Goal: Task Accomplishment & Management: Use online tool/utility

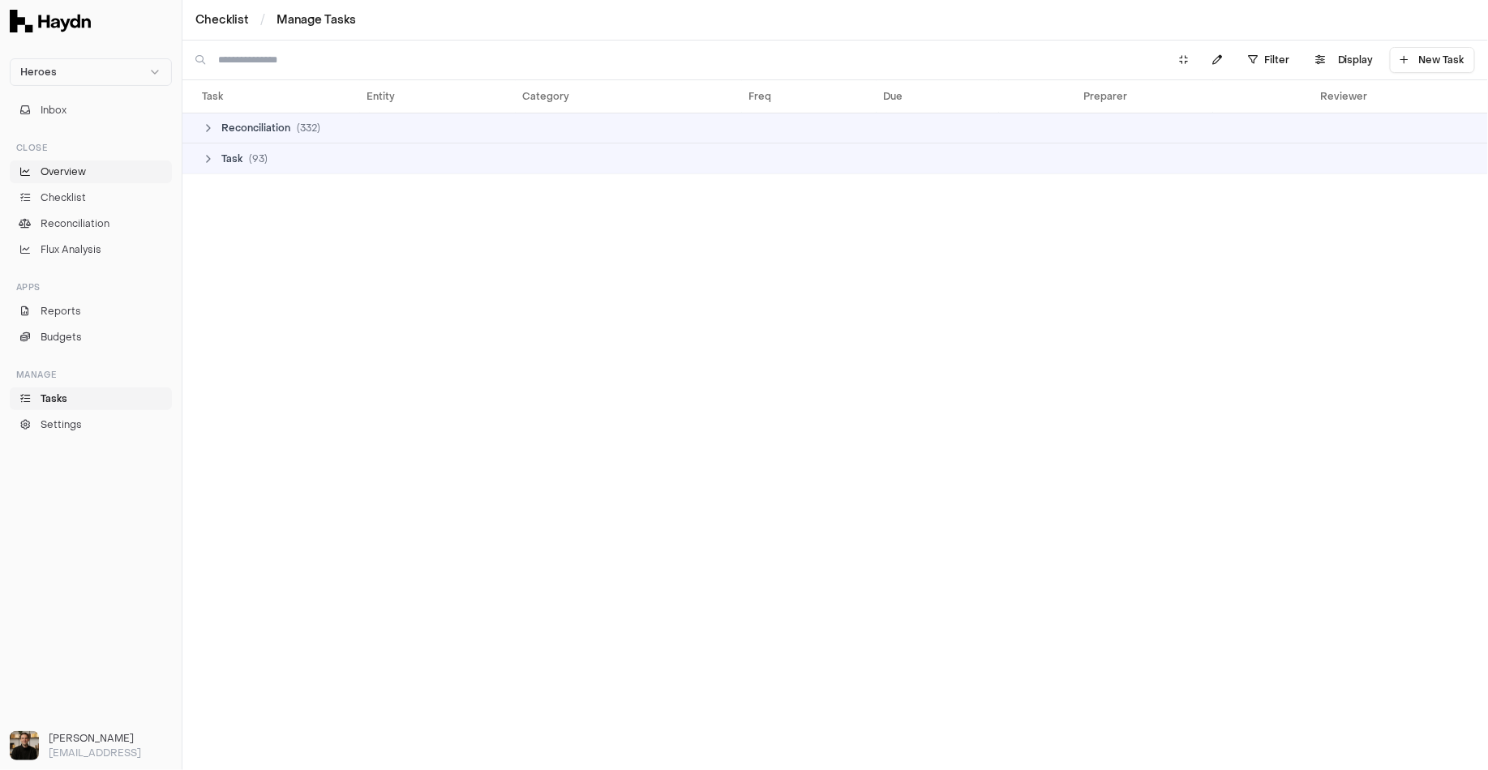
click at [61, 168] on span "Overview" at bounding box center [63, 172] width 45 height 15
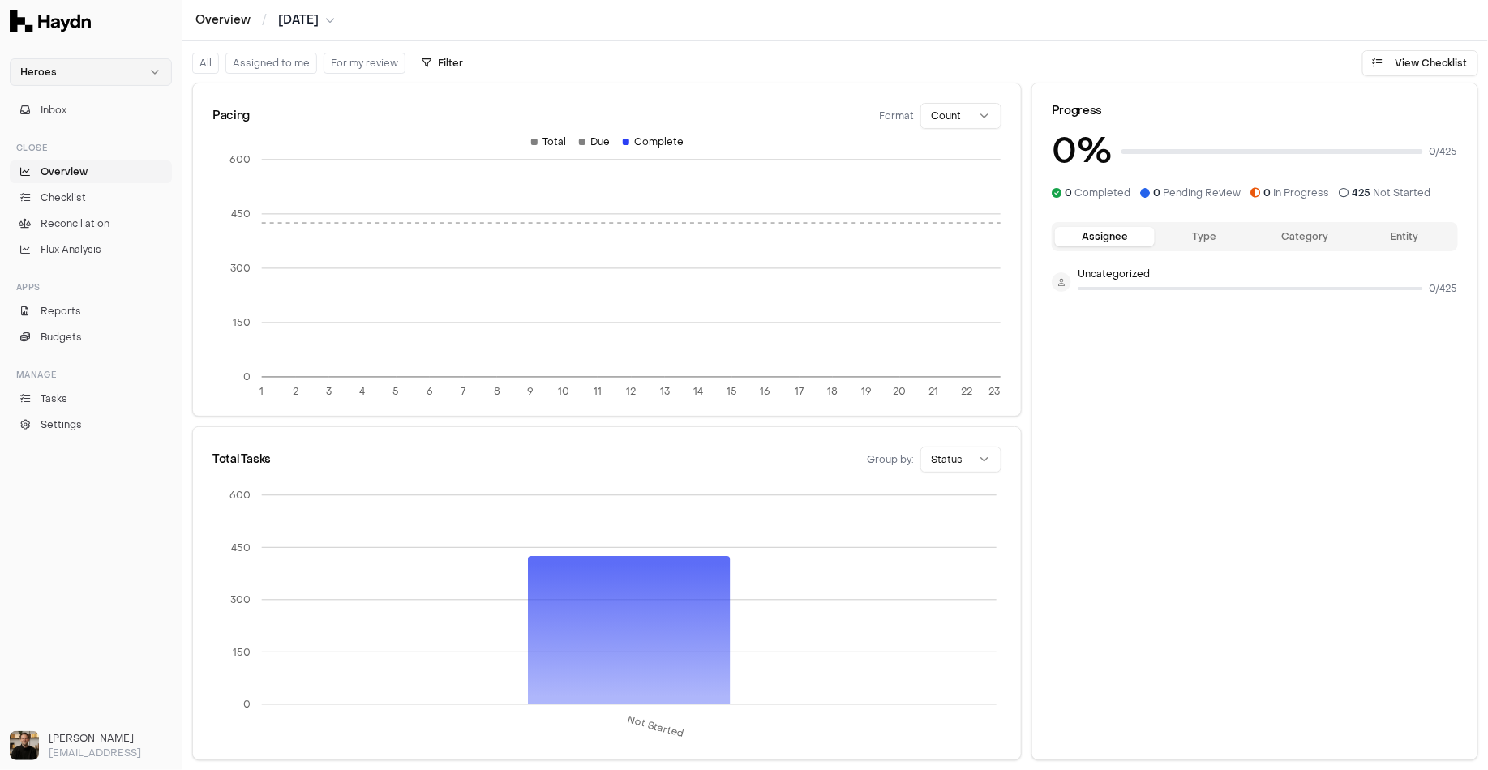
click at [129, 61] on html "Heroes Inbox Close Overview Checklist Reconciliation Flux Analysis Apps Reports…" at bounding box center [744, 385] width 1488 height 770
click at [58, 153] on div "Nivoda" at bounding box center [91, 149] width 154 height 23
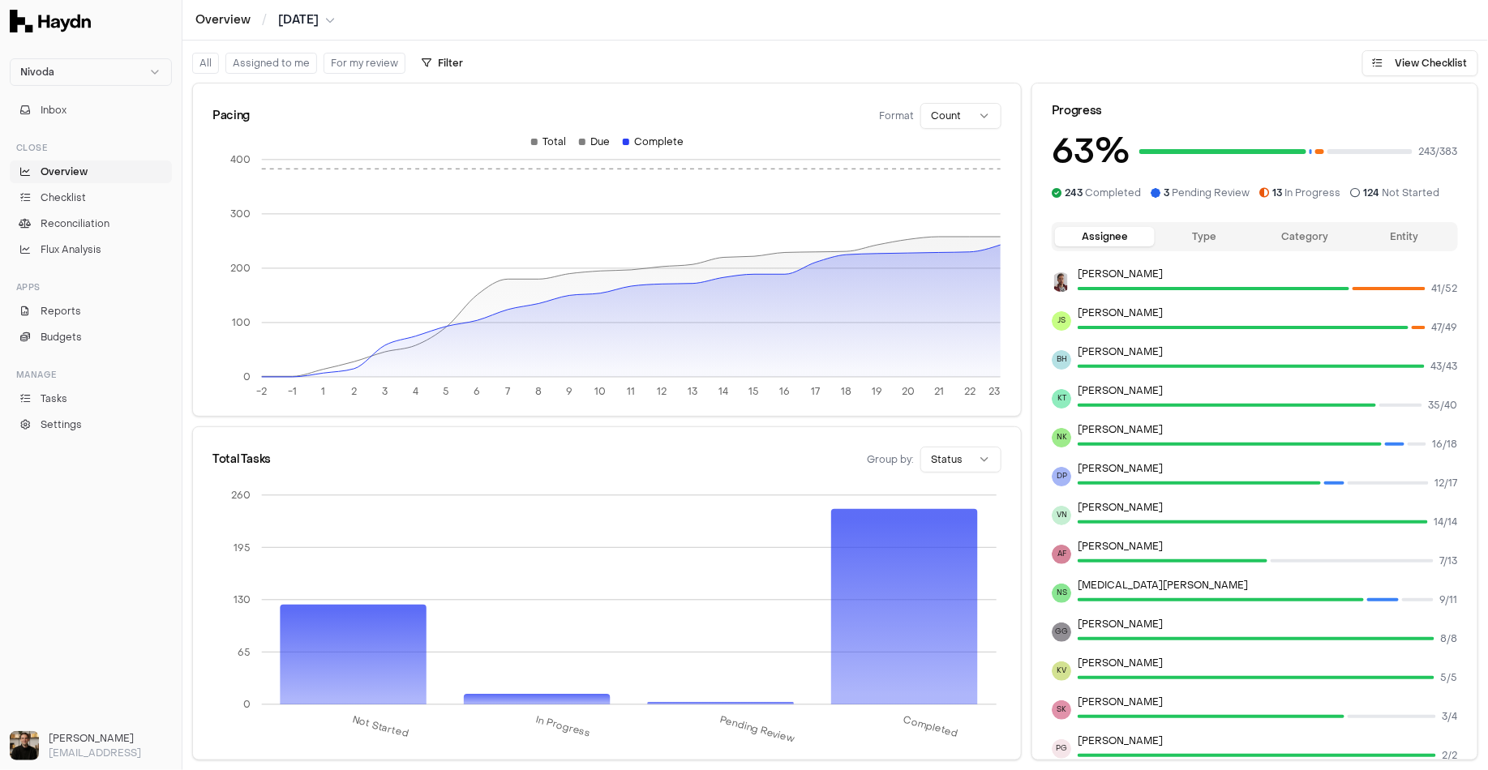
click at [1207, 238] on button "Type" at bounding box center [1205, 236] width 100 height 19
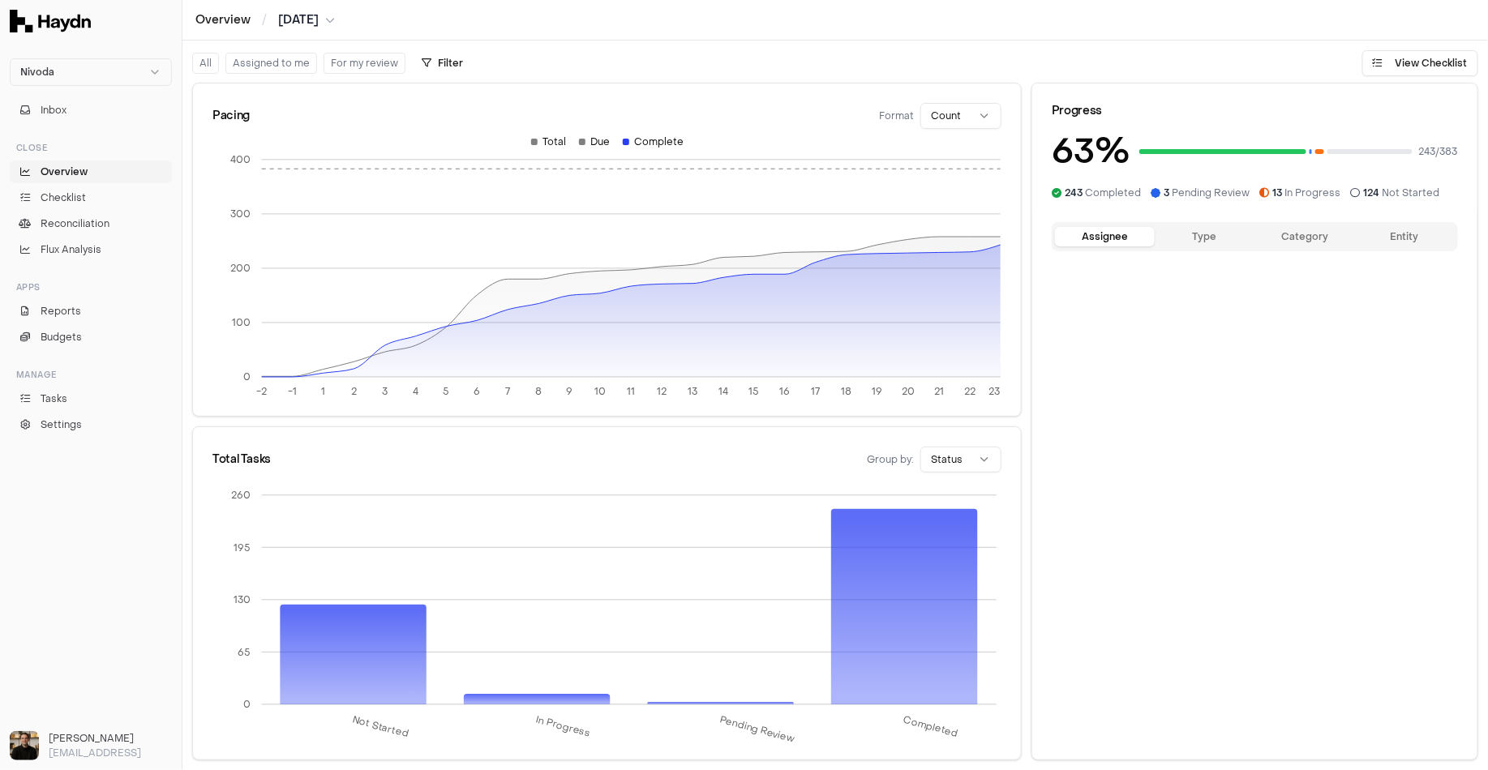
click at [1119, 236] on button "Assignee" at bounding box center [1105, 236] width 100 height 19
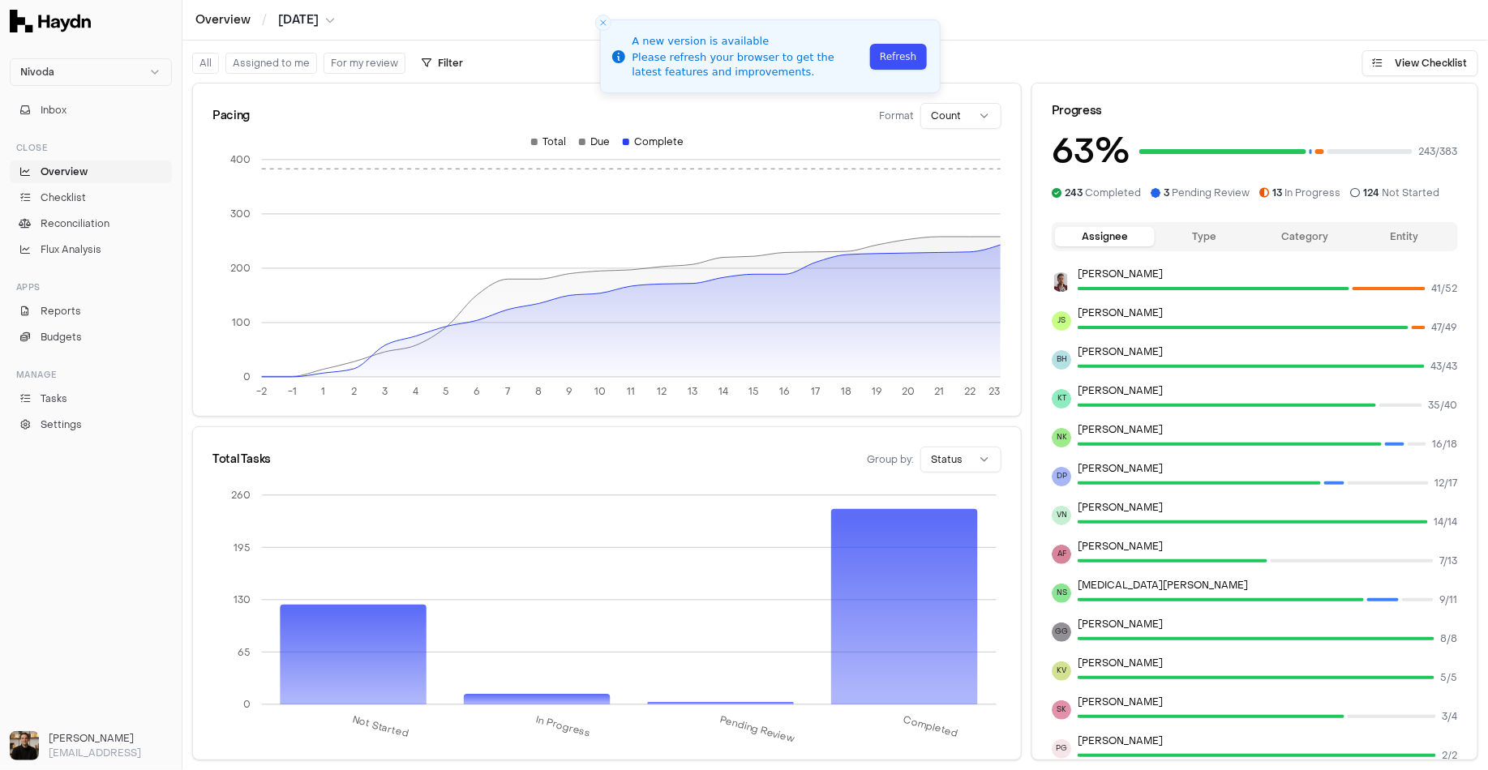
click at [897, 47] on button "Refresh" at bounding box center [898, 57] width 56 height 26
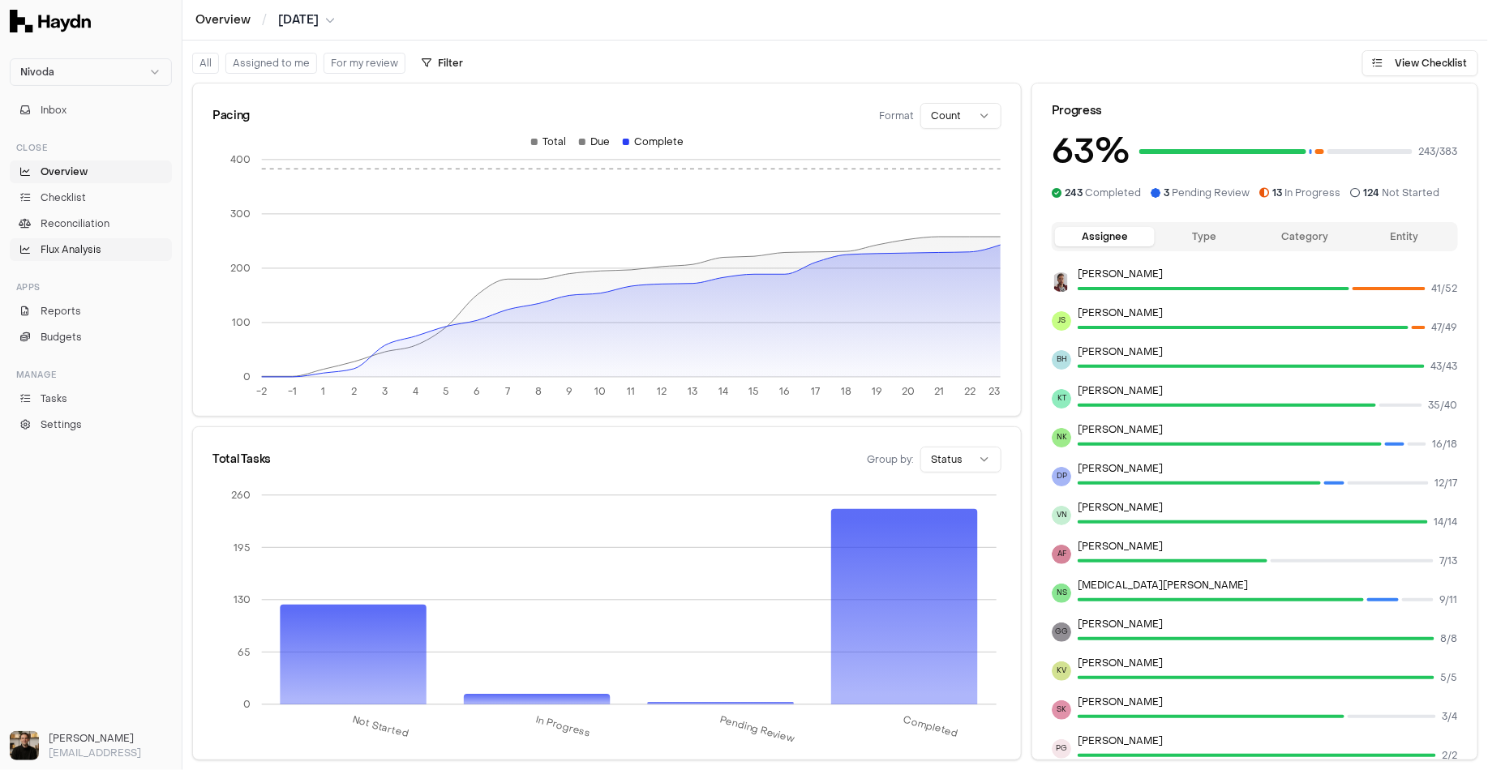
click at [77, 255] on span "Flux Analysis" at bounding box center [71, 249] width 61 height 15
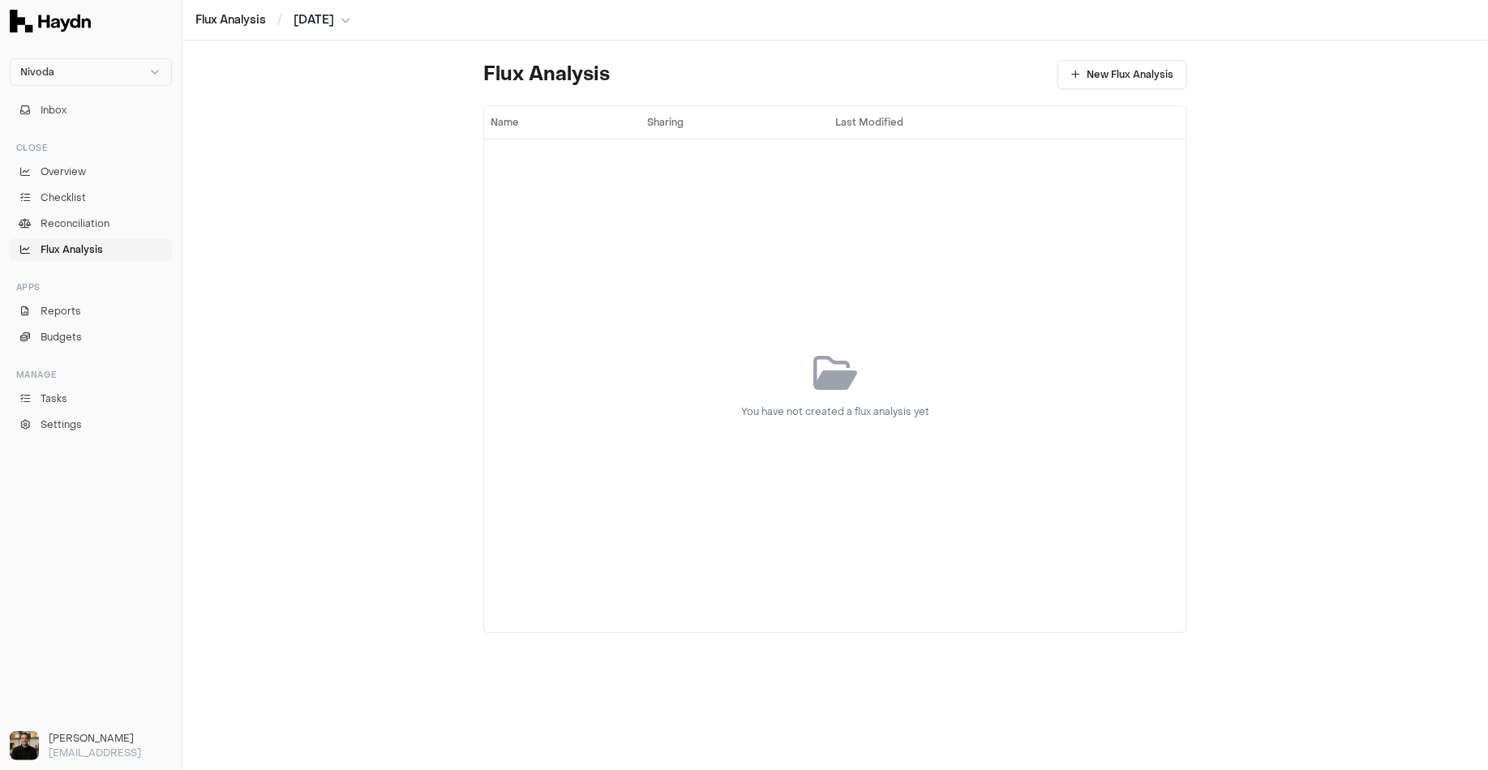
click at [671, 92] on div "Flux Analysis New Flux Analysis Name Sharing Last Modified You have not created…" at bounding box center [835, 344] width 730 height 606
click at [104, 227] on span "Reconciliation" at bounding box center [75, 224] width 69 height 15
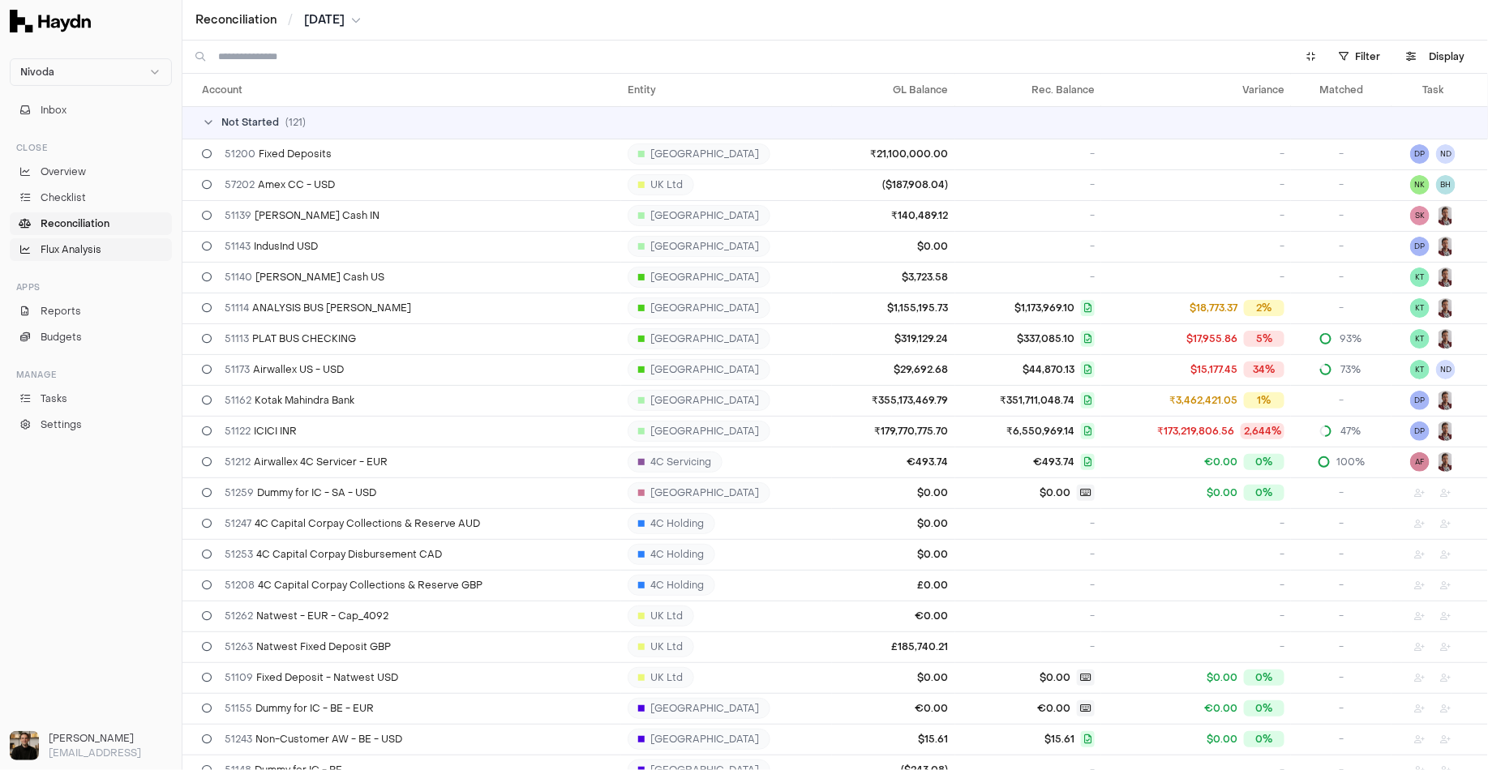
click at [86, 247] on span "Flux Analysis" at bounding box center [71, 249] width 61 height 15
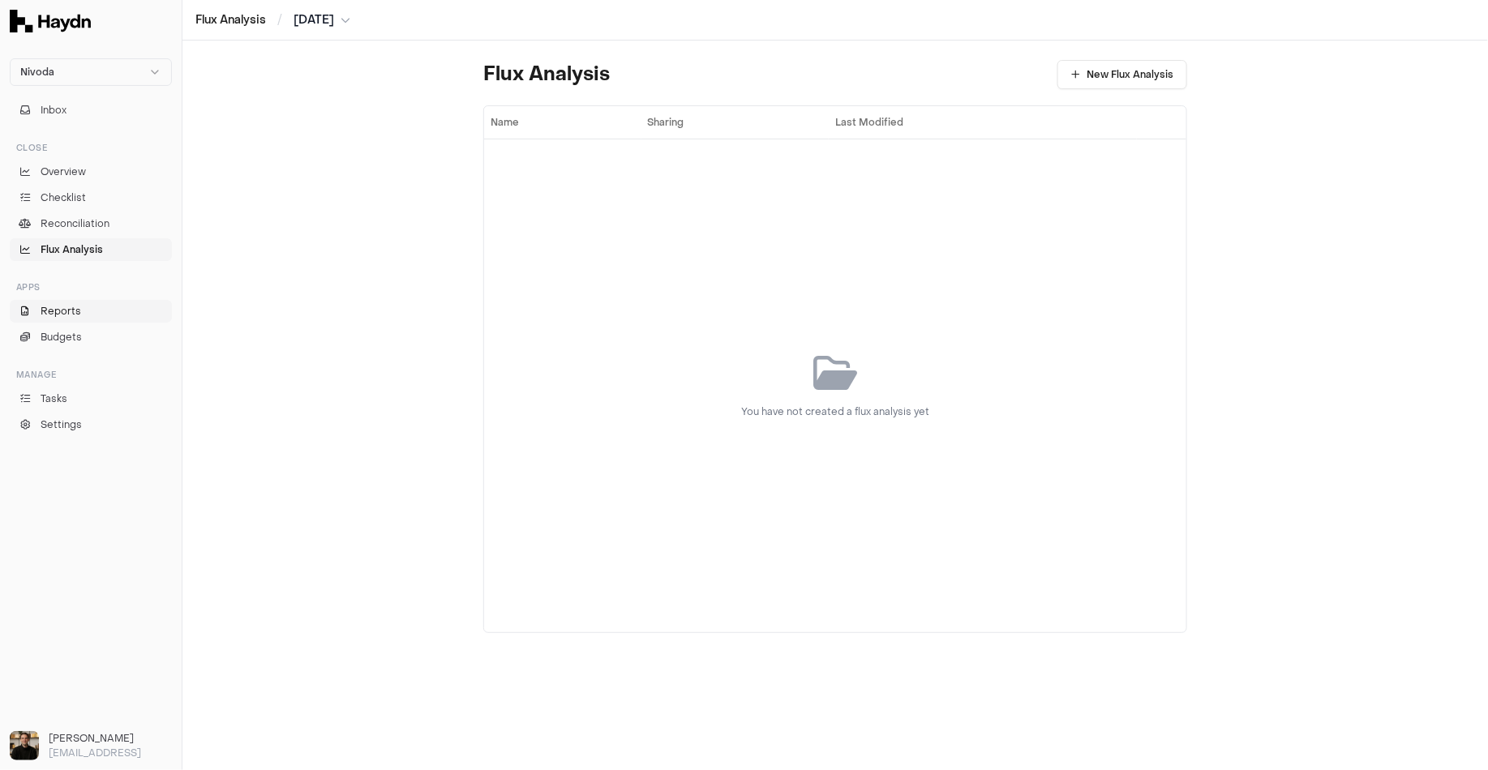
click at [53, 315] on span "Reports" at bounding box center [61, 311] width 41 height 15
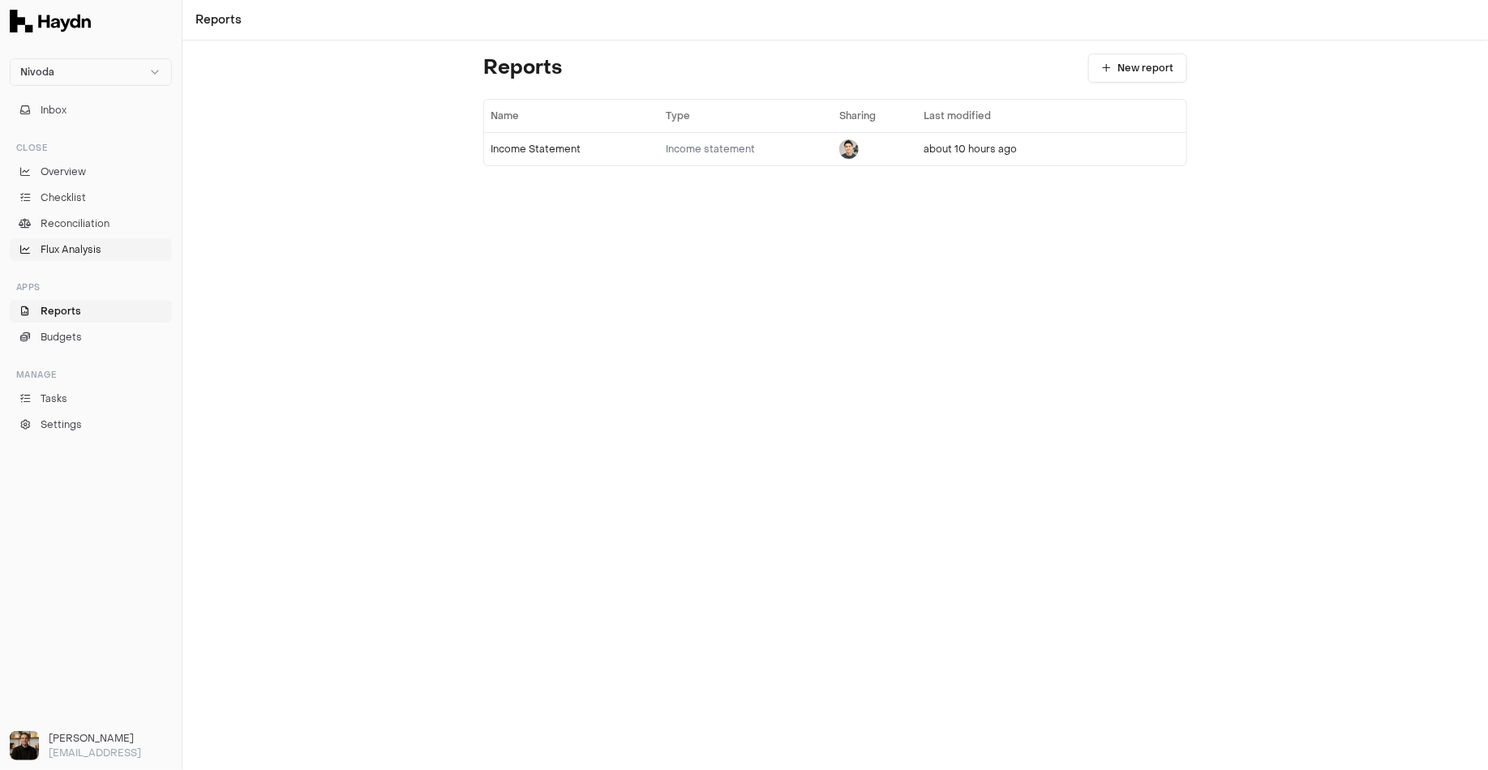
click at [75, 245] on span "Flux Analysis" at bounding box center [71, 249] width 61 height 15
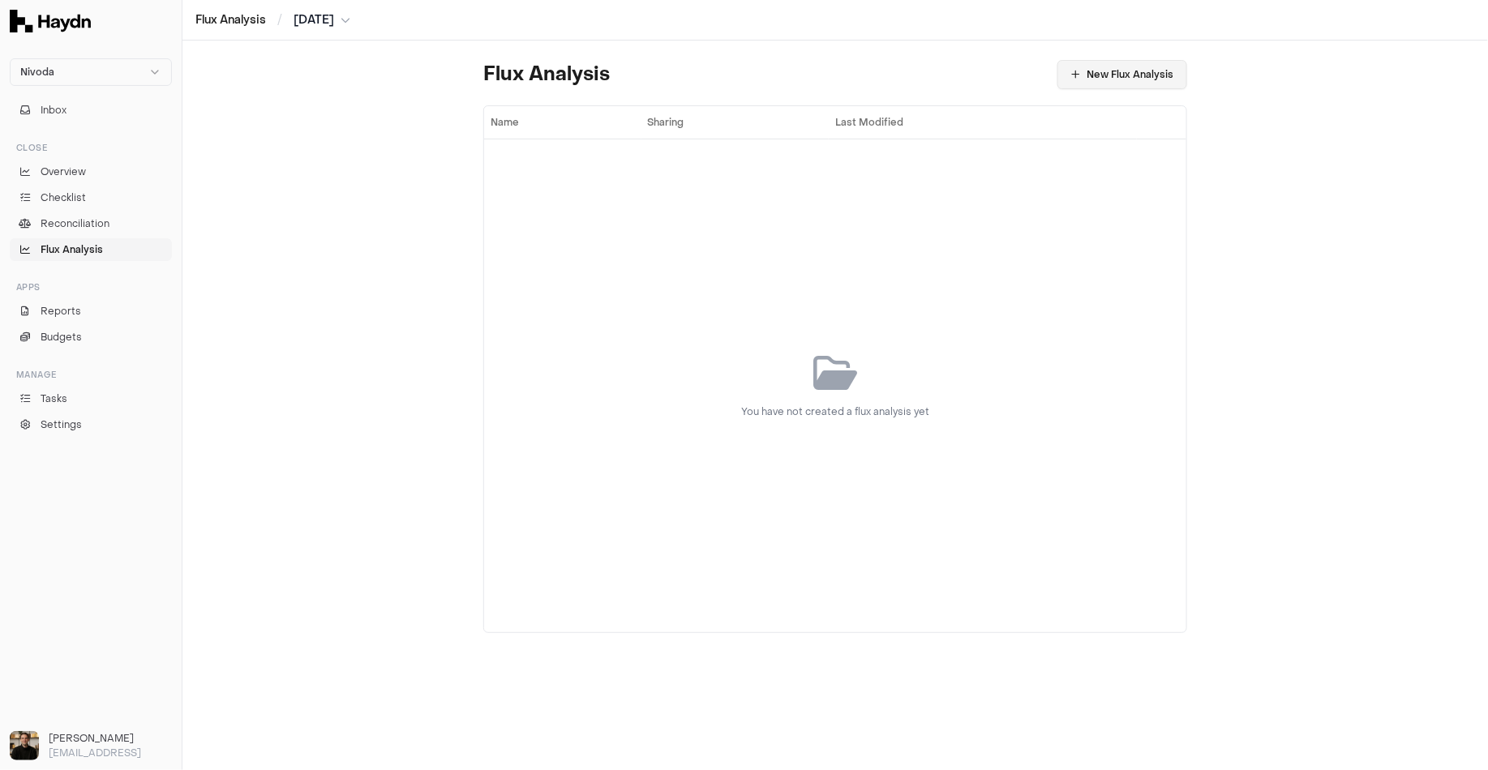
click at [1099, 81] on button "New Flux Analysis" at bounding box center [1122, 74] width 130 height 29
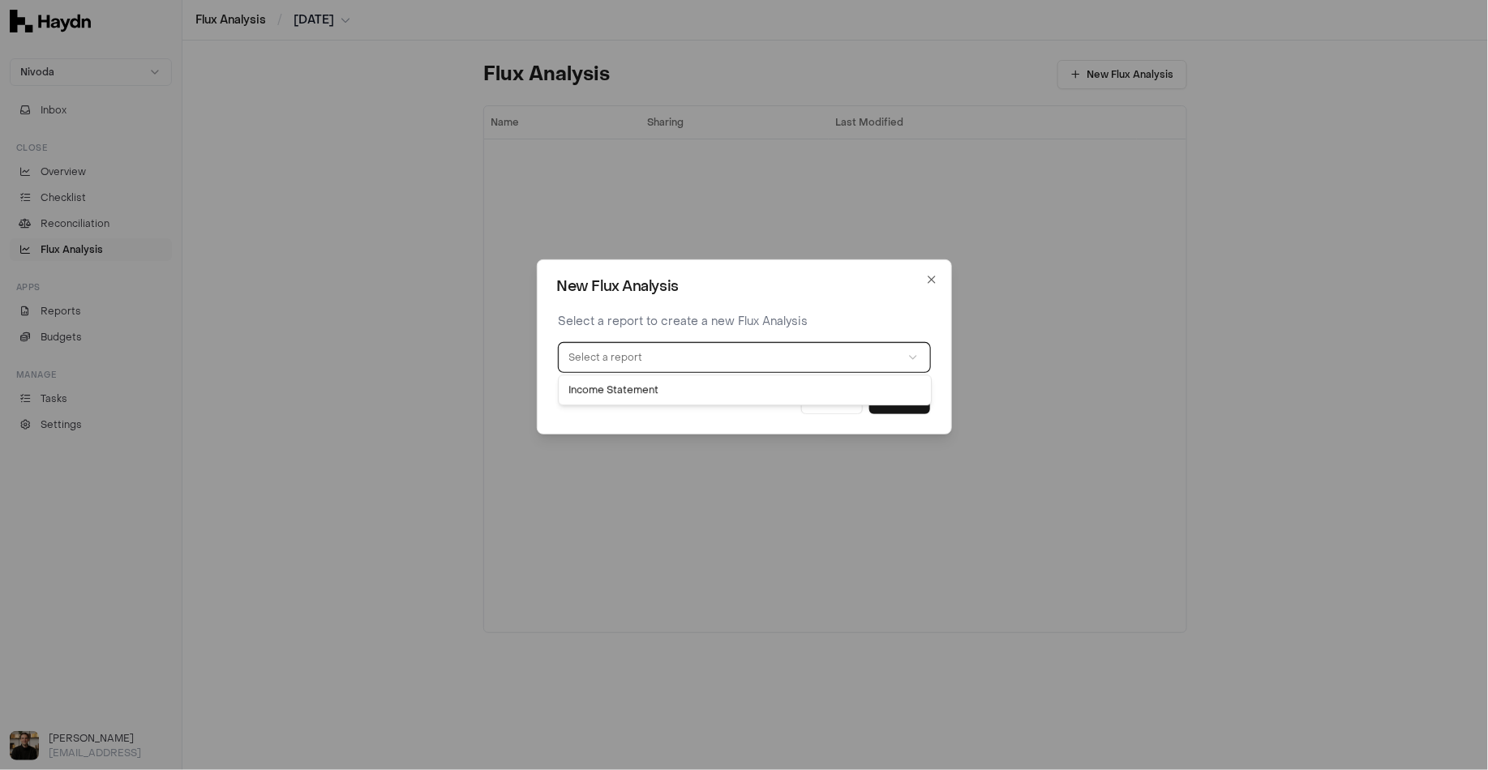
click at [780, 352] on button "Select a report" at bounding box center [744, 357] width 371 height 29
click at [882, 404] on button "Create" at bounding box center [899, 399] width 61 height 29
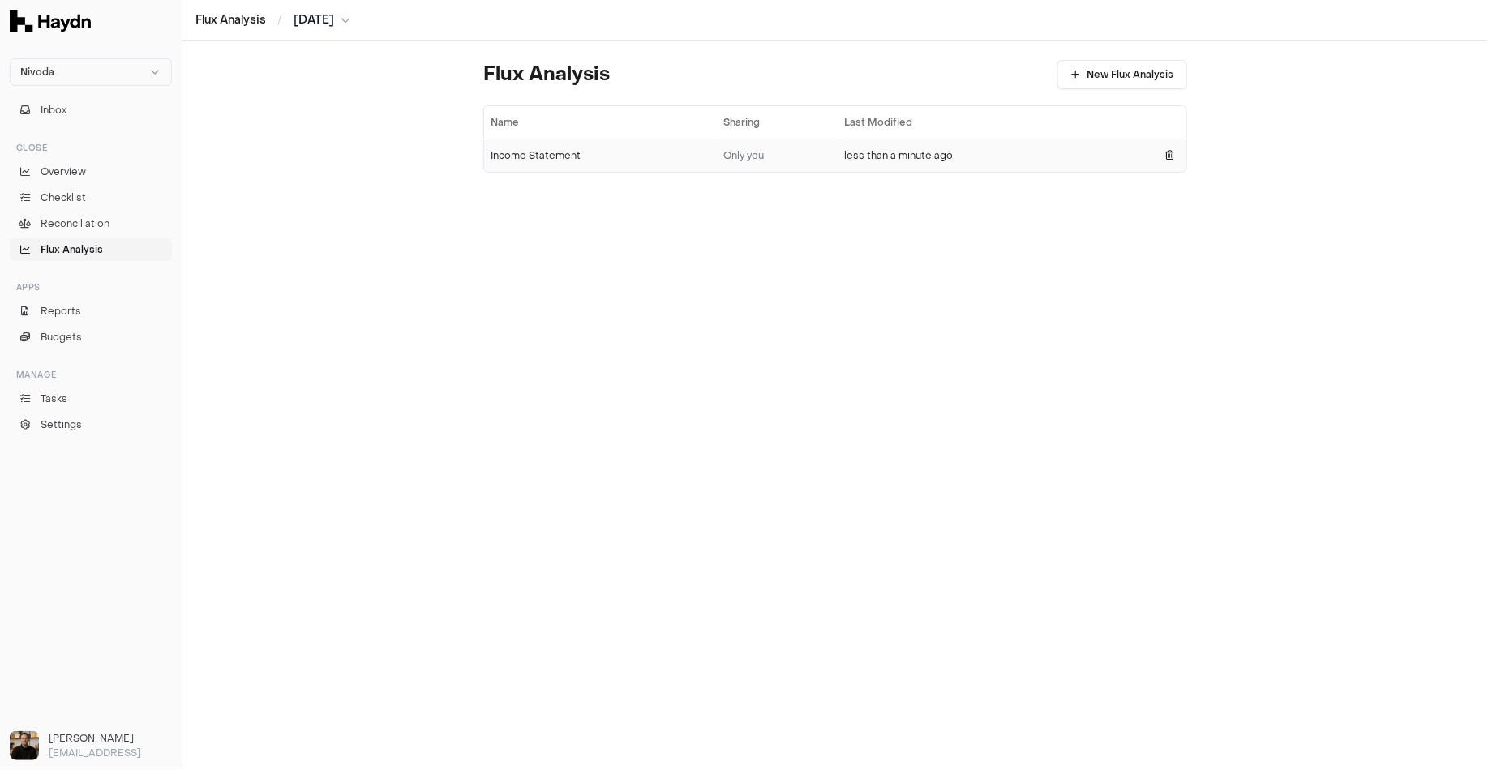
click at [559, 155] on div "Income Statement" at bounding box center [601, 155] width 220 height 13
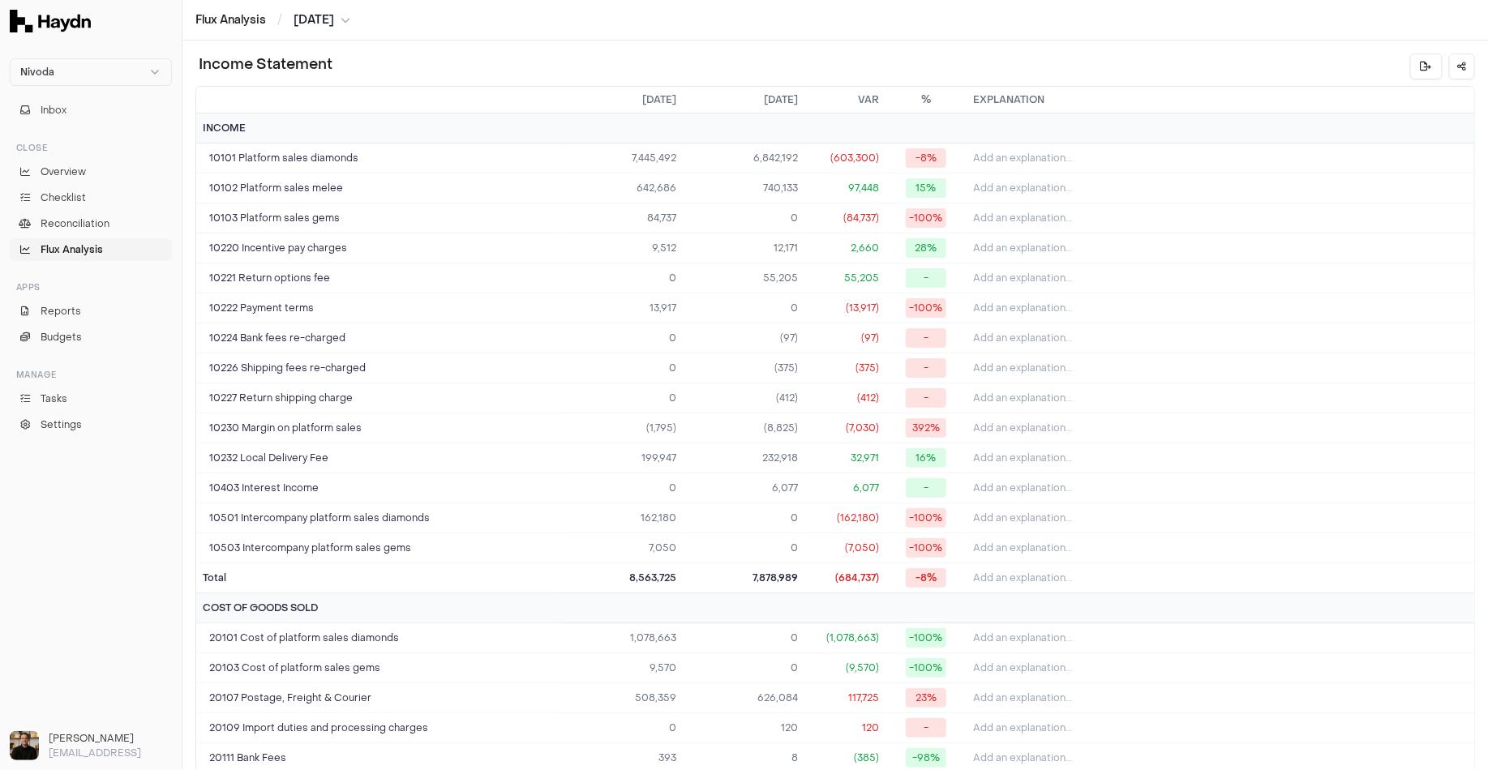
drag, startPoint x: 640, startPoint y: 102, endPoint x: 564, endPoint y: 87, distance: 77.0
click at [564, 87] on th "Jun 2025" at bounding box center [622, 100] width 122 height 27
click at [701, 54] on div "Income Statement" at bounding box center [835, 67] width 1280 height 26
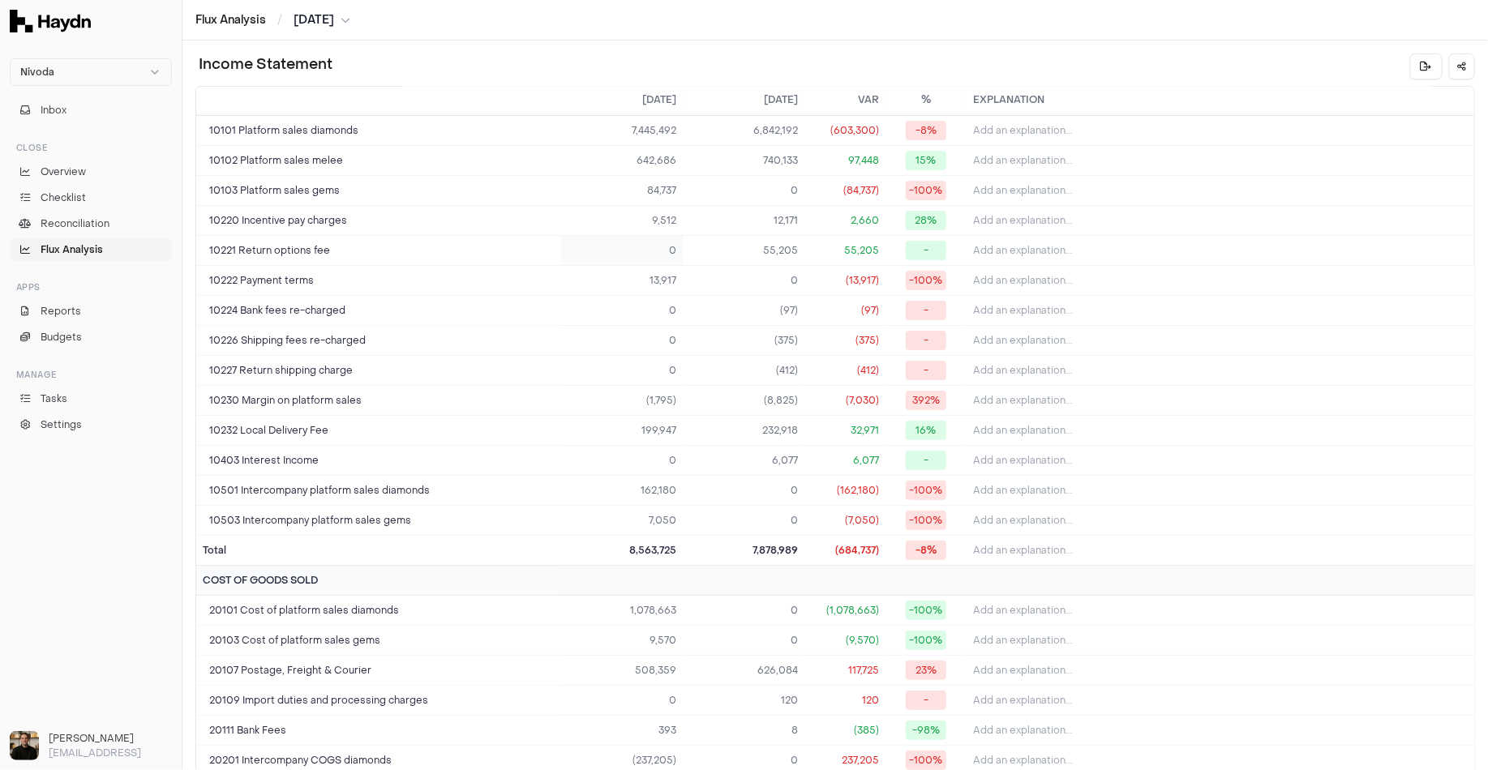
scroll to position [30, 0]
click at [664, 212] on td "9,512" at bounding box center [622, 219] width 122 height 30
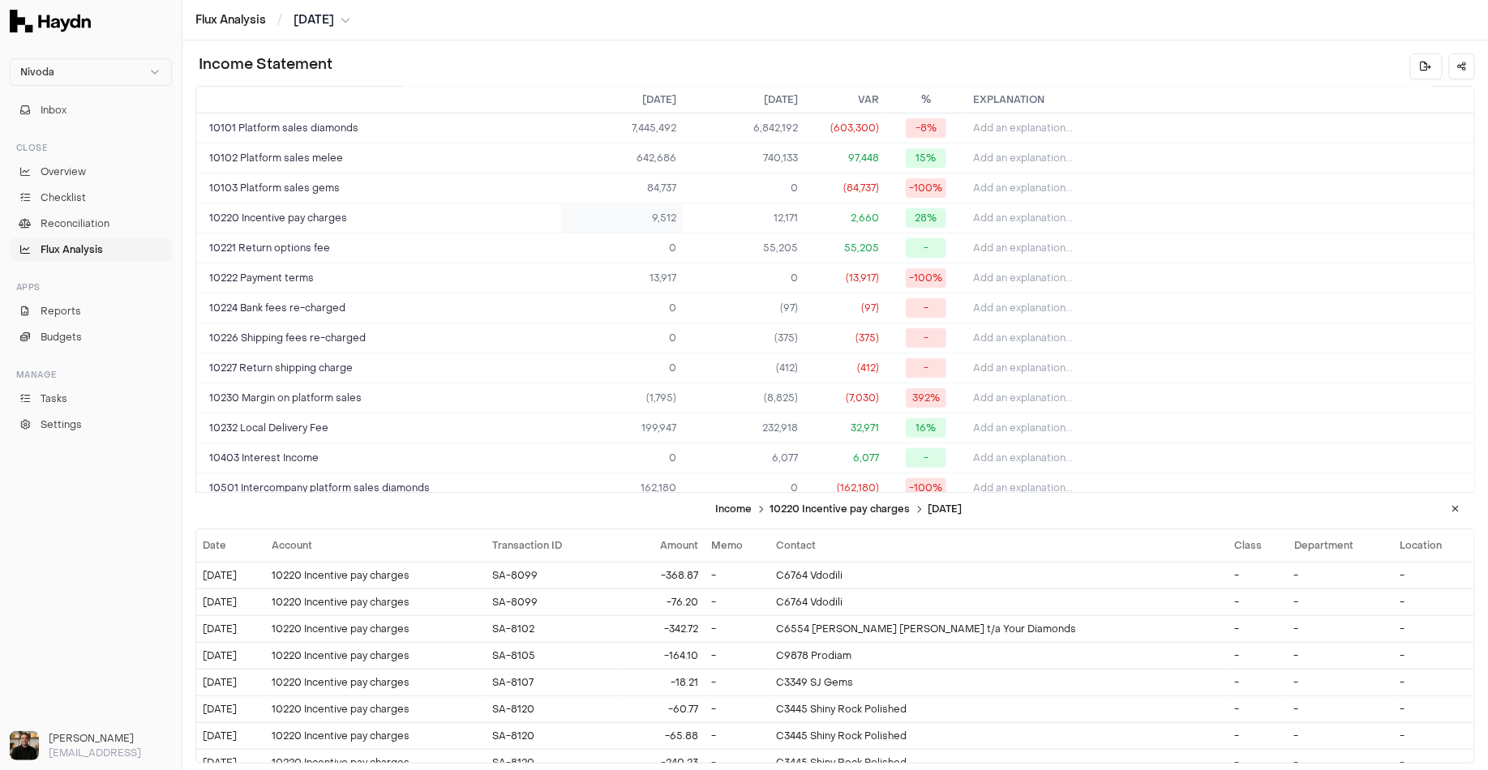
click at [654, 221] on td "9,512" at bounding box center [622, 219] width 122 height 30
click at [1448, 517] on button at bounding box center [1456, 509] width 26 height 26
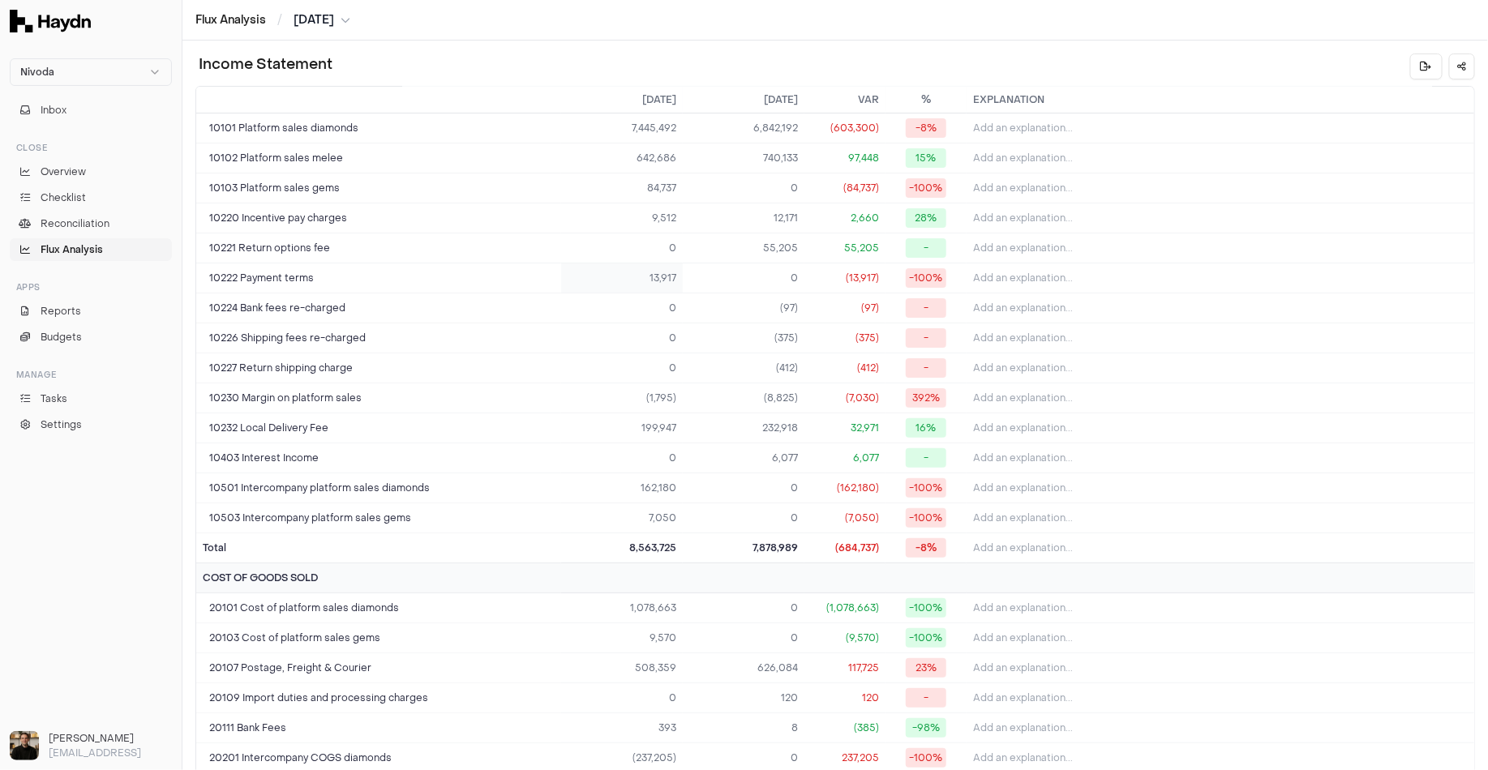
click at [642, 279] on td "13,917" at bounding box center [622, 279] width 122 height 30
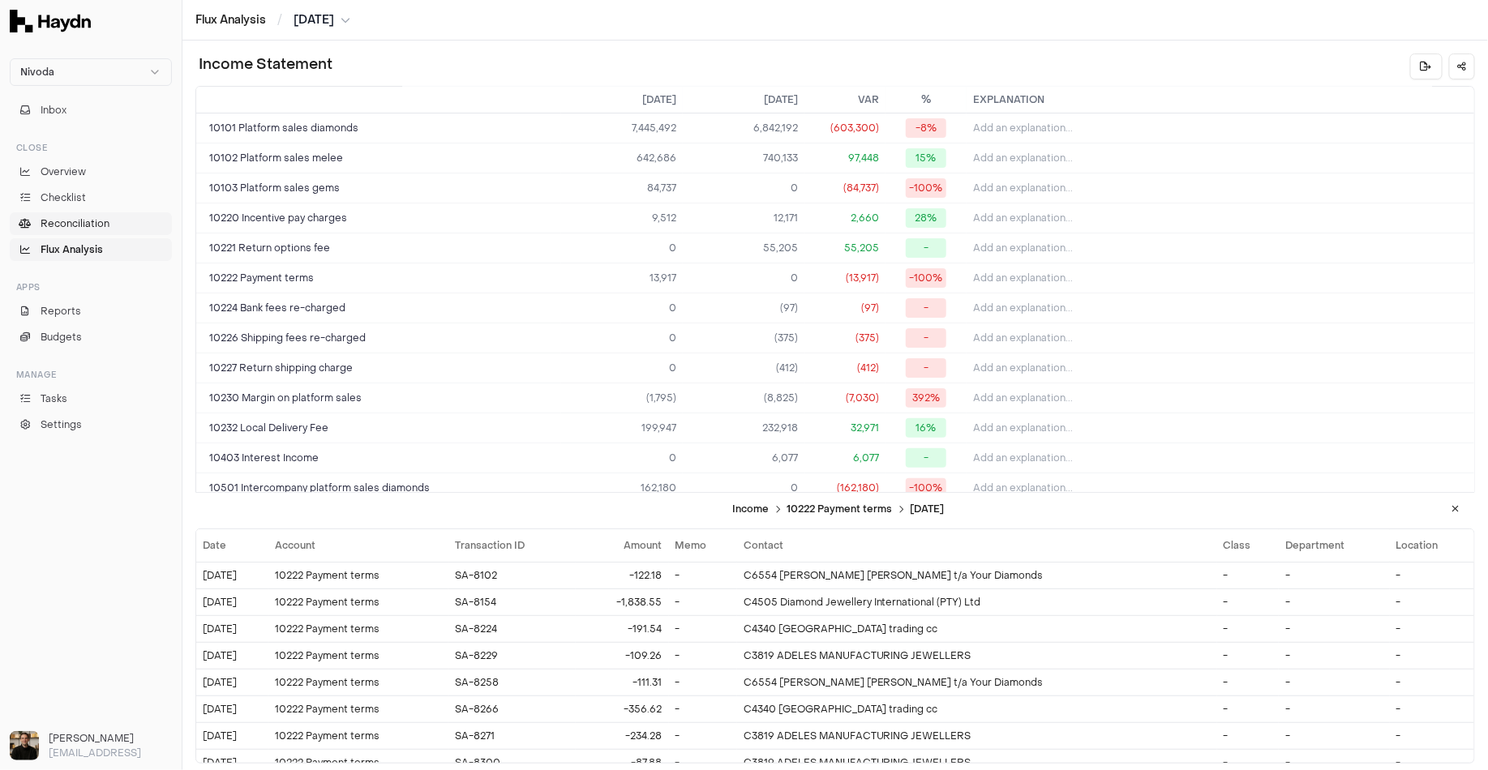
click at [112, 219] on link "Reconciliation" at bounding box center [91, 223] width 162 height 23
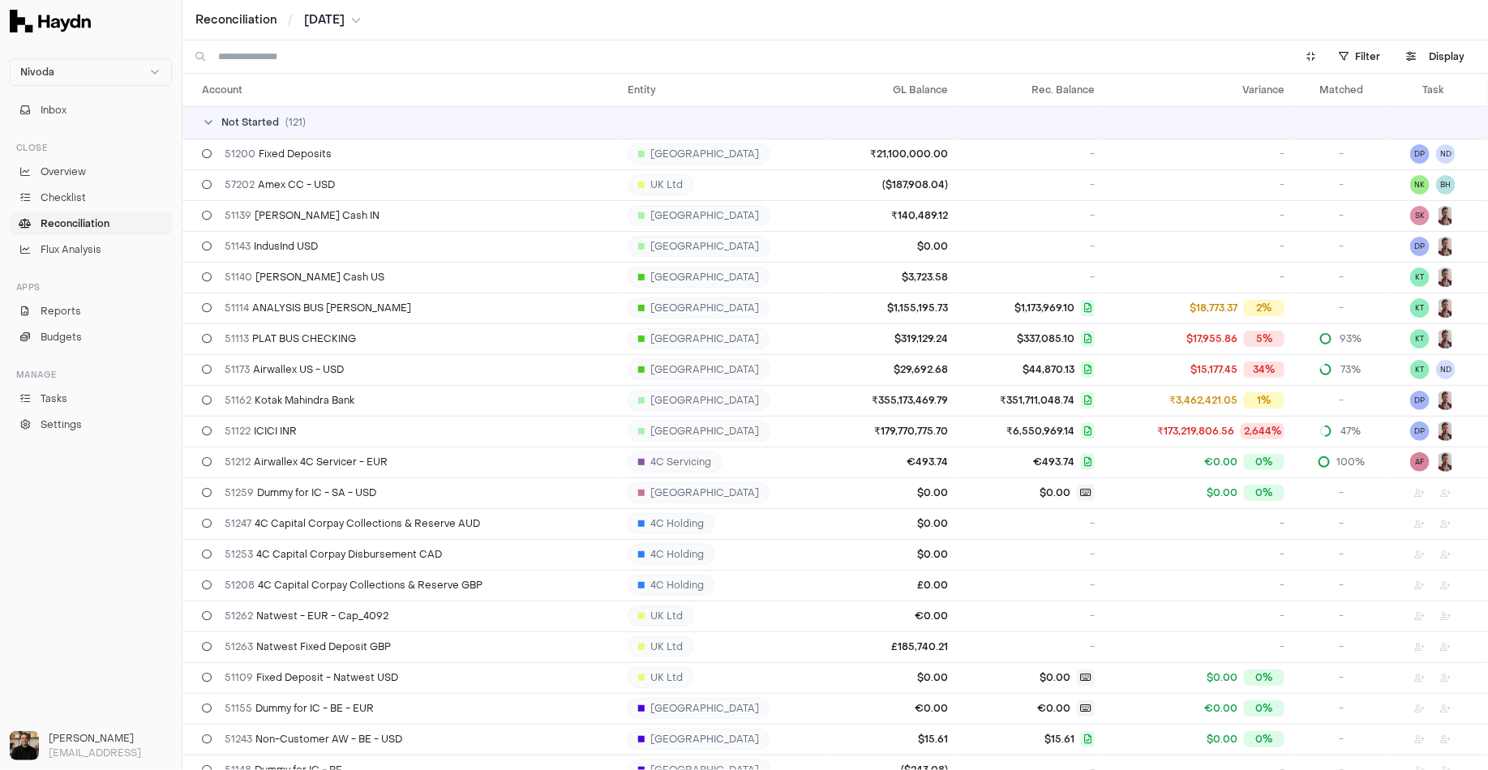
click at [212, 118] on icon at bounding box center [208, 122] width 13 height 13
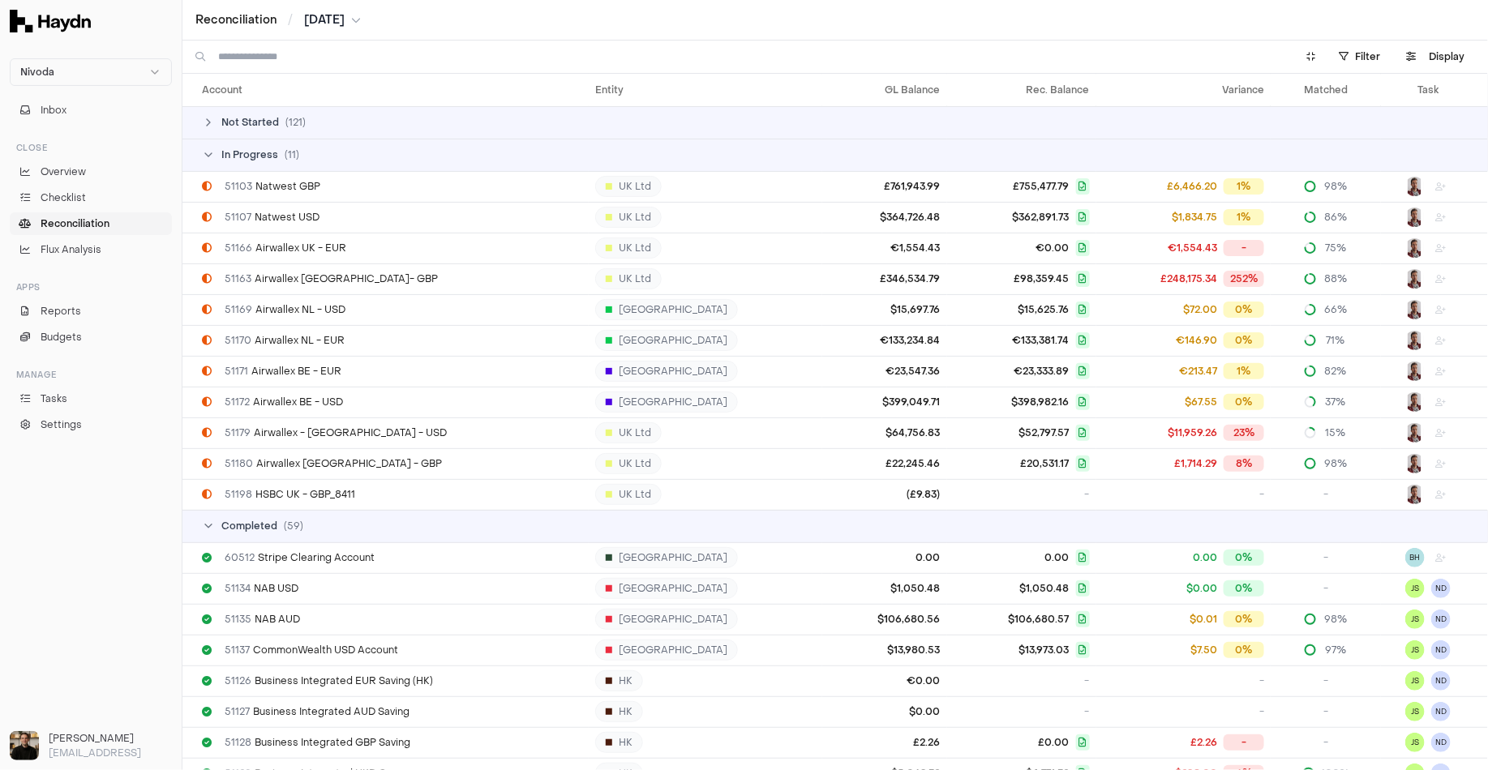
click at [212, 157] on icon at bounding box center [208, 154] width 13 height 13
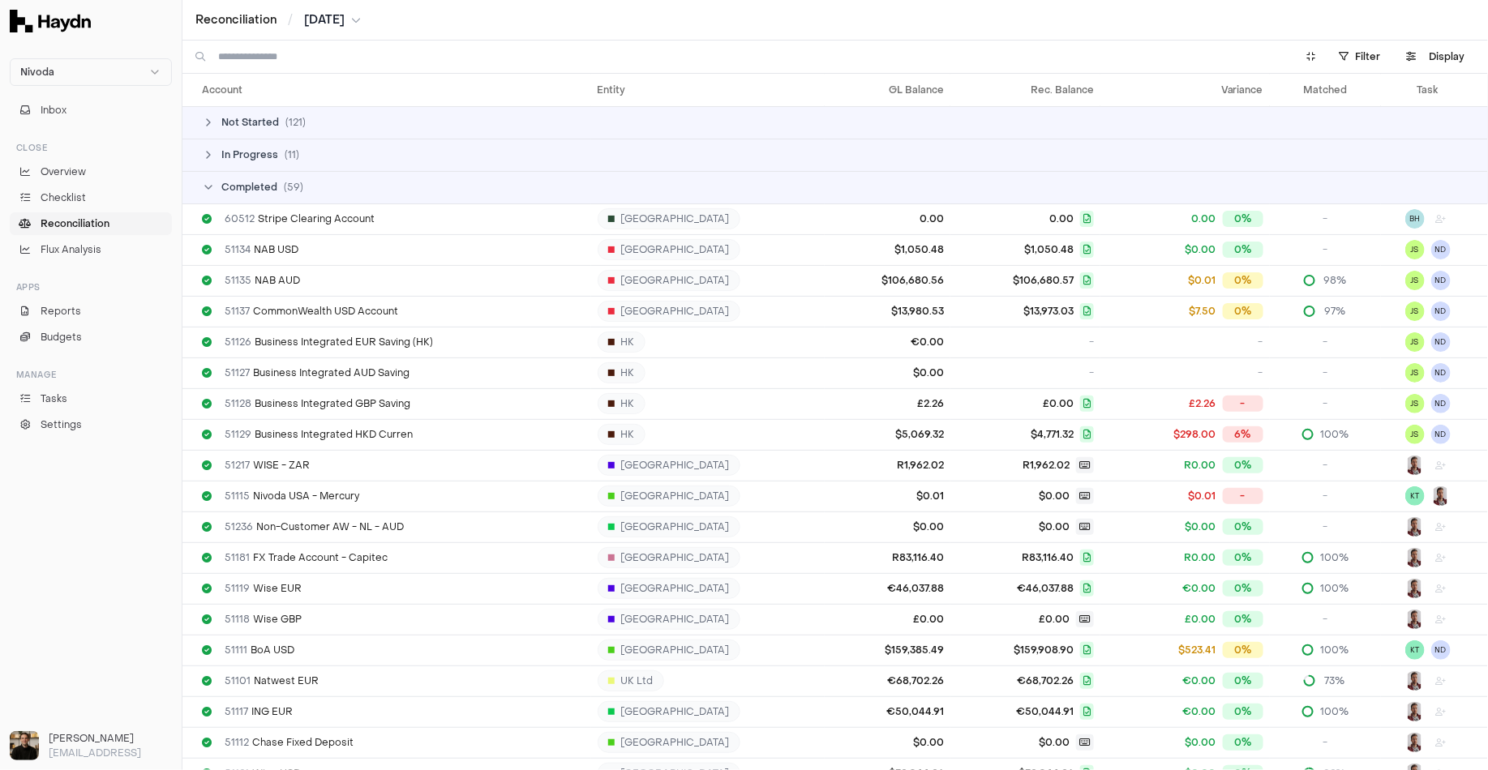
click at [211, 192] on icon at bounding box center [208, 187] width 13 height 13
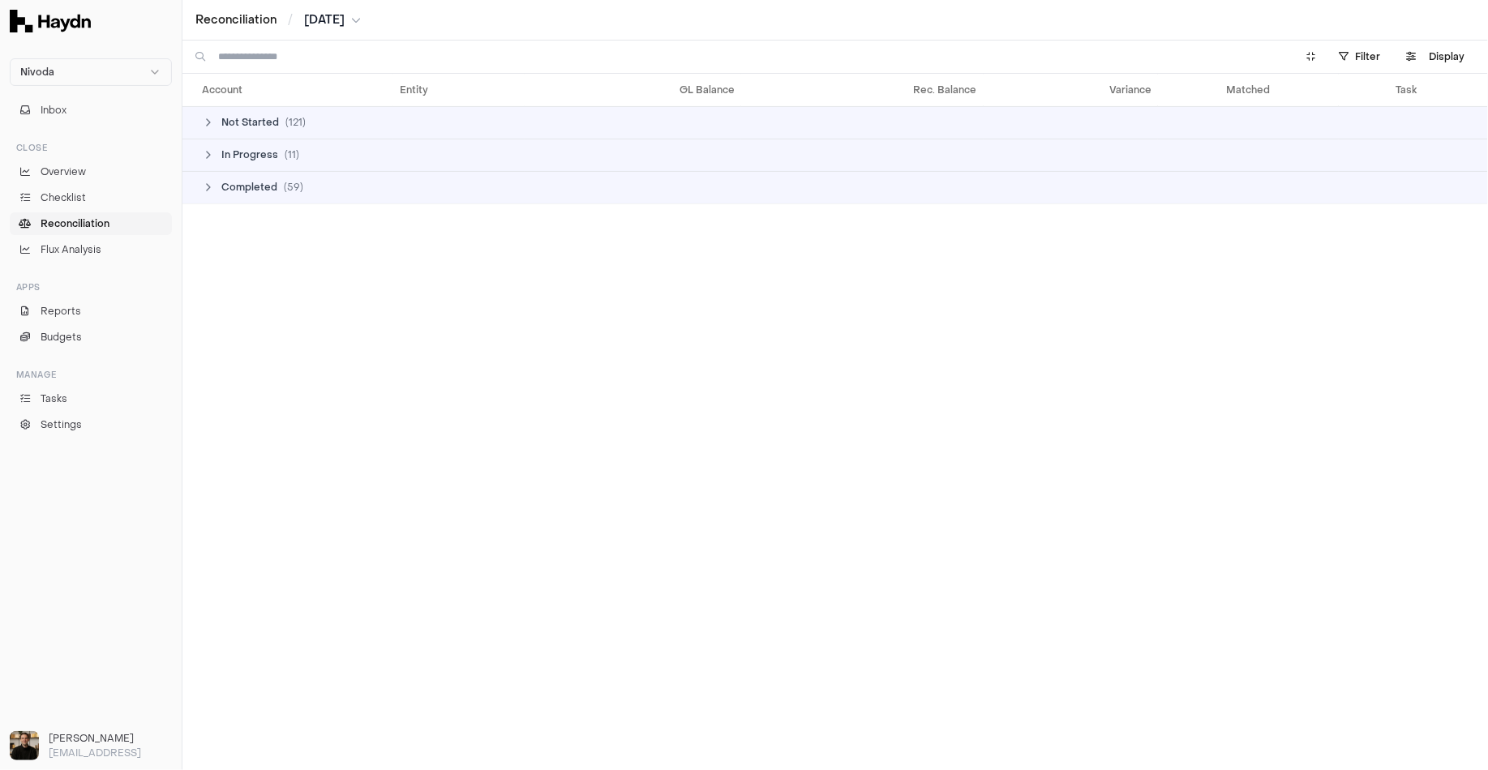
click at [213, 155] on icon at bounding box center [208, 154] width 13 height 13
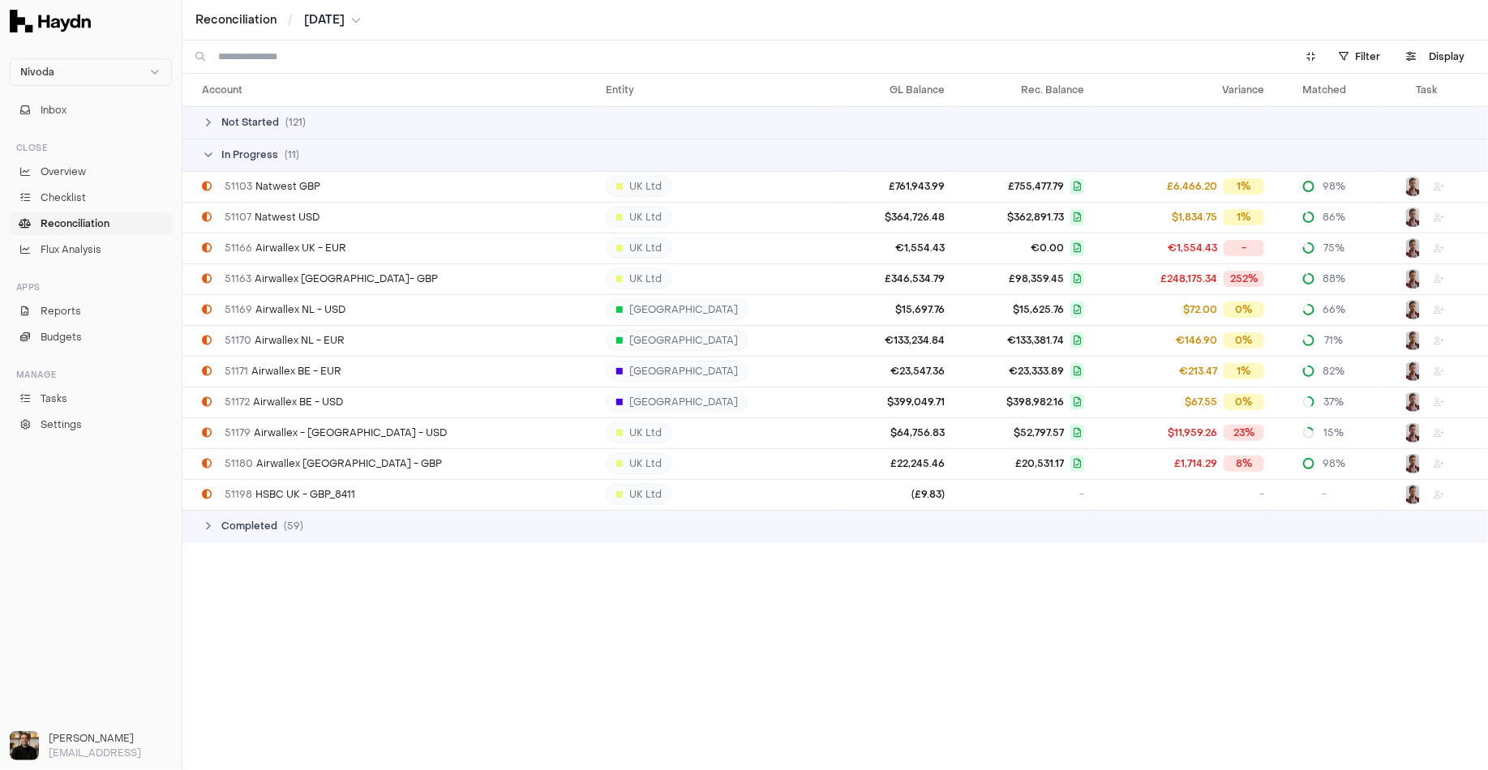
click at [214, 122] on div "Not Started ( 121 )" at bounding box center [842, 122] width 1280 height 13
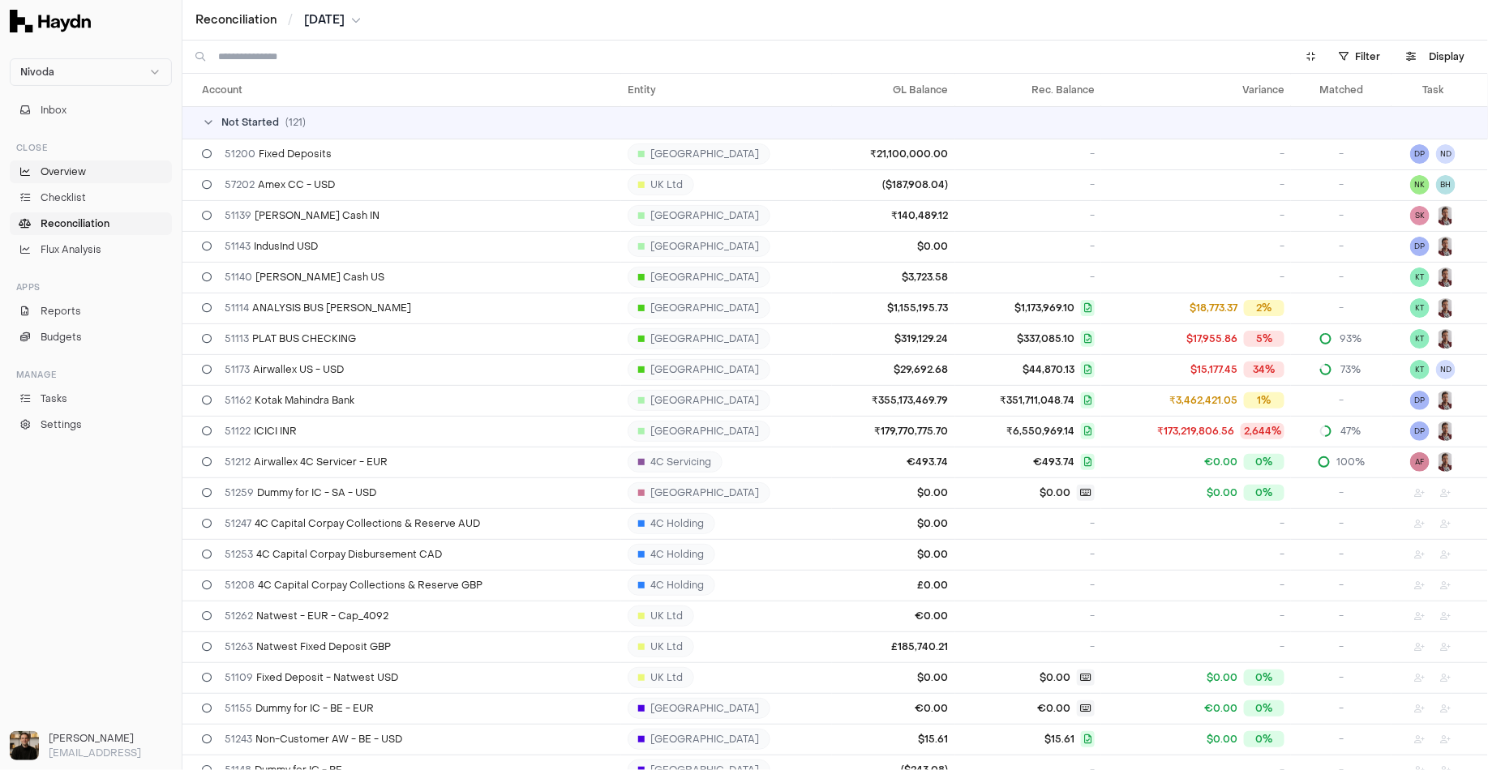
click at [75, 165] on span "Overview" at bounding box center [63, 172] width 45 height 15
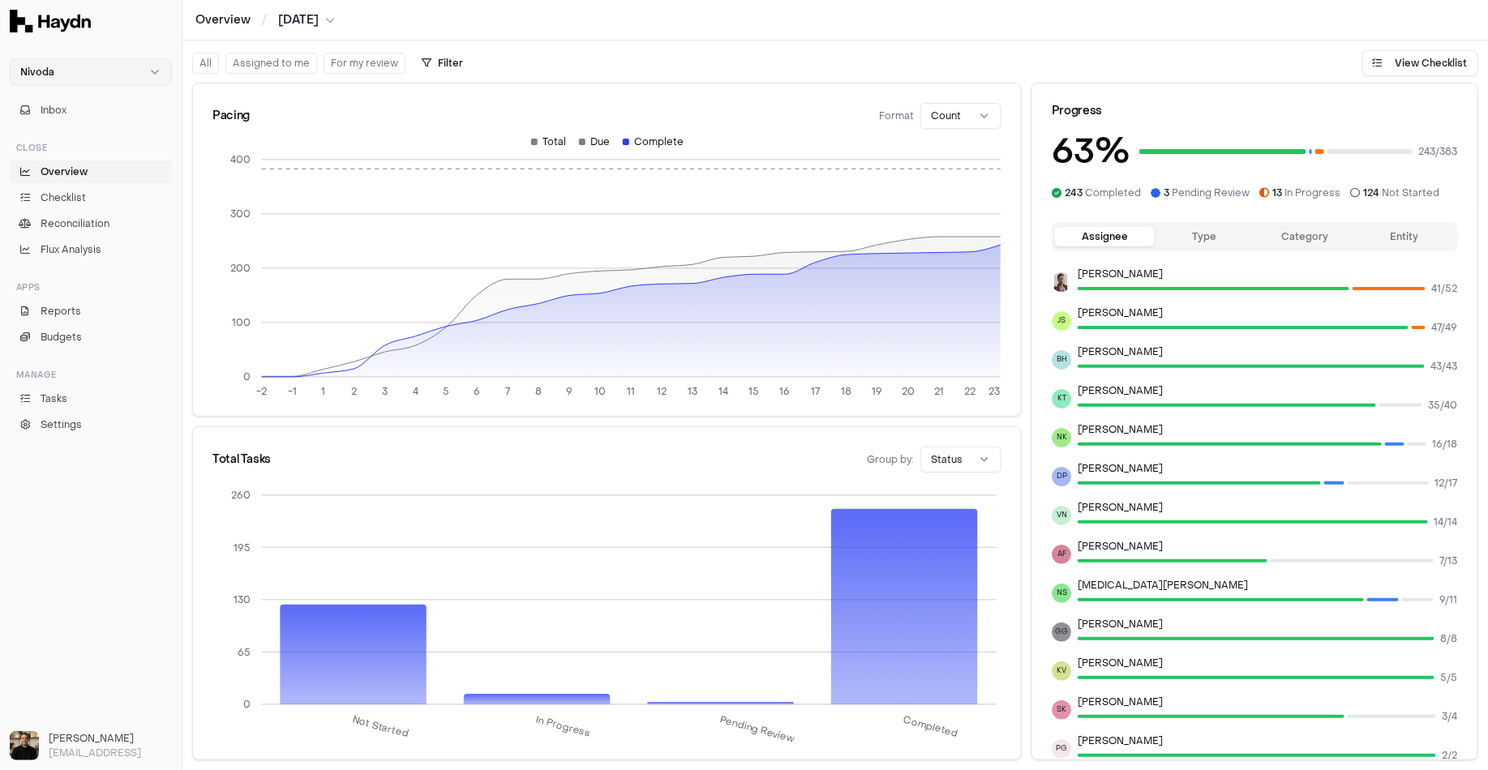
click at [66, 70] on html "Nivoda Inbox Close Overview Checklist Reconciliation Flux Analysis Apps Reports…" at bounding box center [744, 385] width 1488 height 770
click at [61, 177] on div "Sona" at bounding box center [91, 172] width 154 height 23
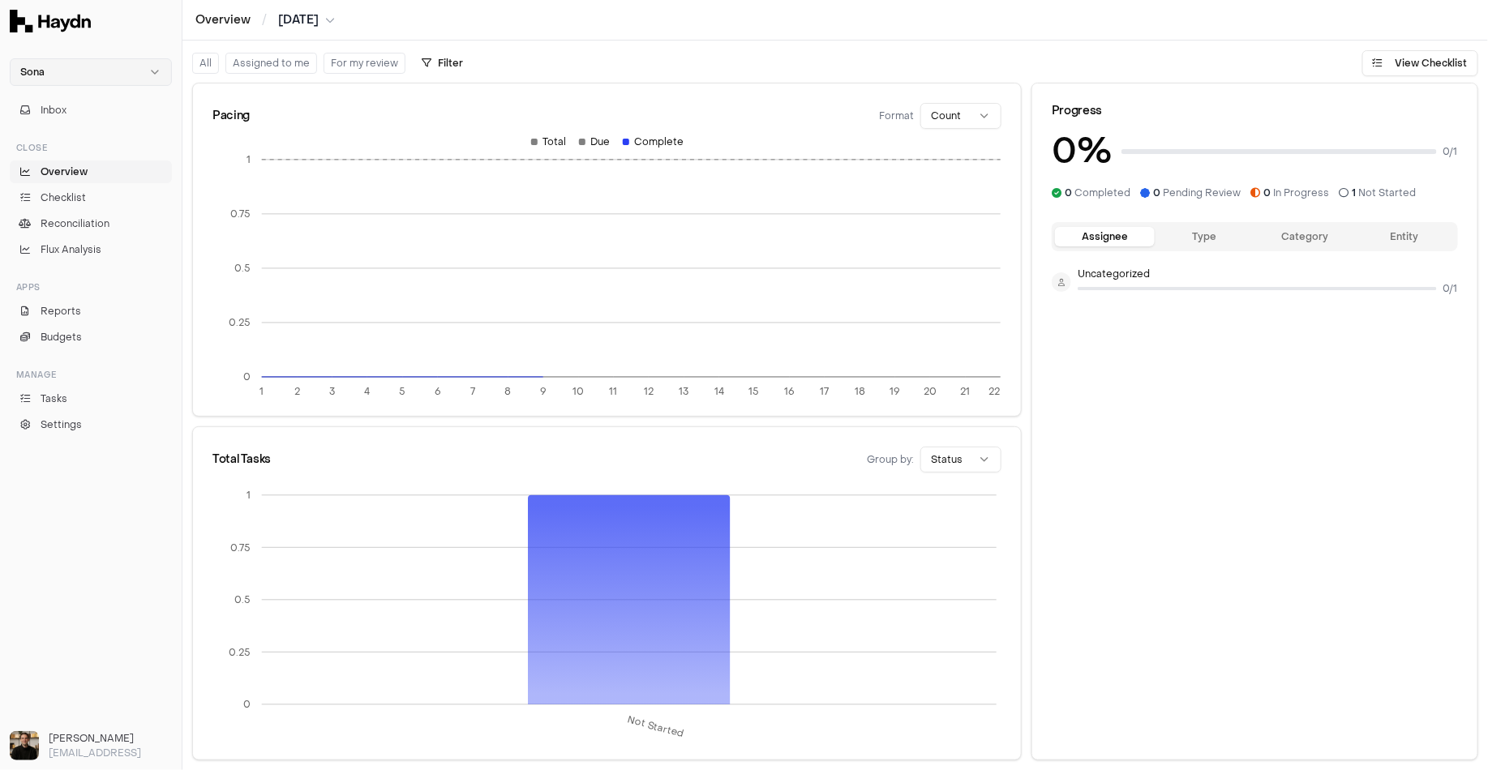
click at [97, 78] on html "Sona Inbox Close Overview Checklist Reconciliation Flux Analysis Apps Reports B…" at bounding box center [744, 385] width 1488 height 770
